Goal: Transaction & Acquisition: Download file/media

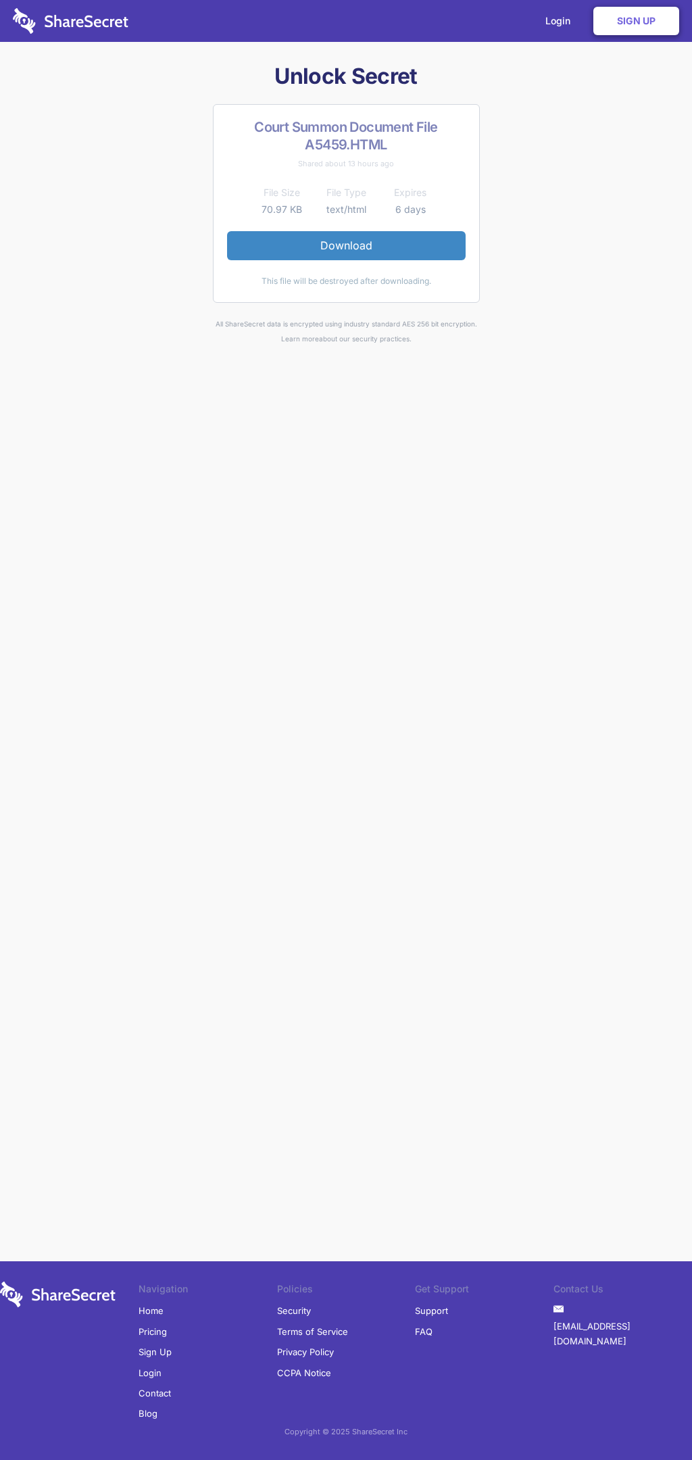
click at [346, 245] on link "Download" at bounding box center [346, 245] width 239 height 28
